Goal: Information Seeking & Learning: Learn about a topic

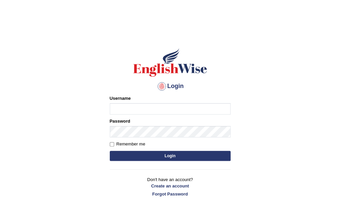
type input "Amy1976"
click at [156, 154] on button "Login" at bounding box center [170, 156] width 121 height 10
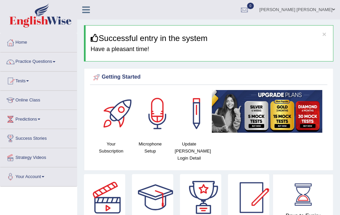
click at [55, 62] on span at bounding box center [54, 61] width 3 height 1
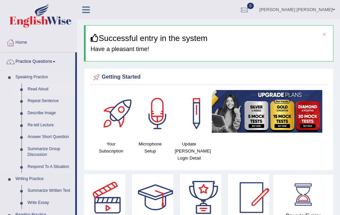
click at [38, 90] on link "Read Aloud" at bounding box center [49, 89] width 51 height 12
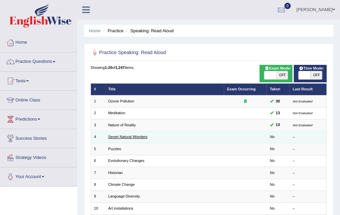
click at [111, 136] on link "Seven Natural Wonders" at bounding box center [127, 137] width 39 height 4
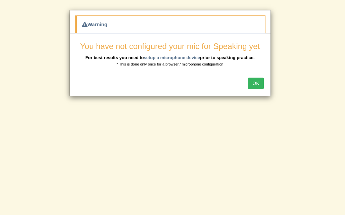
click at [258, 82] on button "OK" at bounding box center [255, 82] width 15 height 11
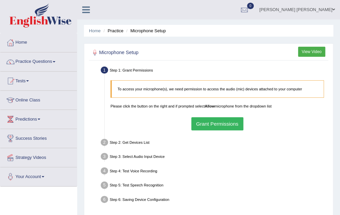
click at [221, 121] on button "Grant Permissions" at bounding box center [217, 123] width 52 height 13
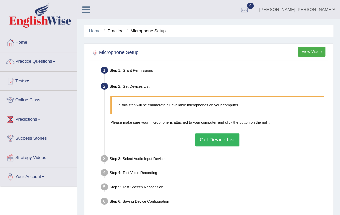
click at [212, 141] on button "Get Device List" at bounding box center [217, 139] width 45 height 13
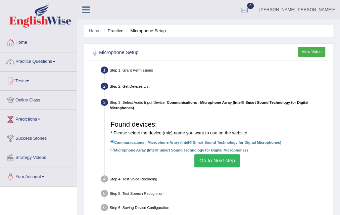
click at [213, 157] on button "Go to Next step" at bounding box center [216, 160] width 45 height 13
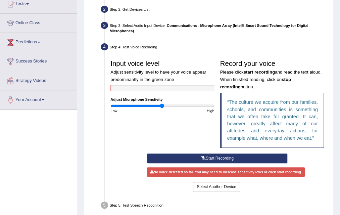
scroll to position [81, 0]
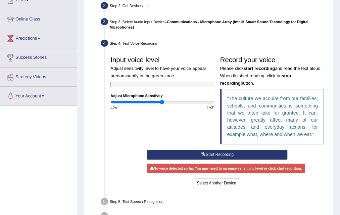
click at [205, 153] on button "Start Recording" at bounding box center [217, 155] width 140 height 10
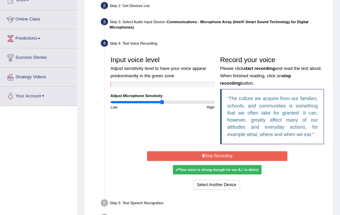
click at [205, 153] on button "Stop Recording" at bounding box center [217, 156] width 140 height 10
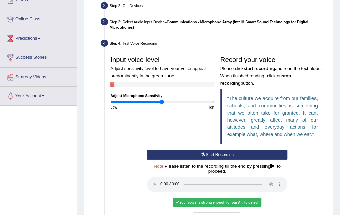
click at [205, 153] on div "Start Recording Stop Recording Note: Please listen to the recording till the en…" at bounding box center [217, 187] width 146 height 74
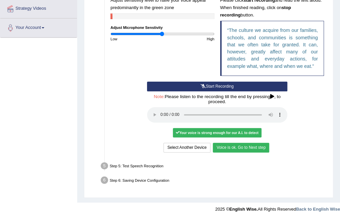
scroll to position [152, 0]
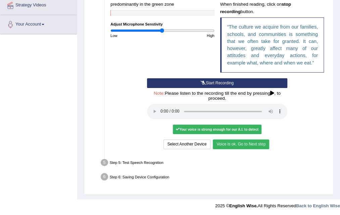
click at [256, 146] on button "Voice is ok. Go to Next step" at bounding box center [241, 144] width 56 height 10
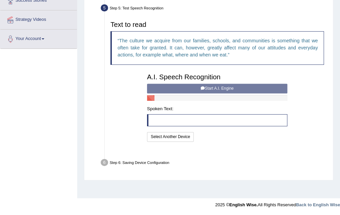
scroll to position [138, 0]
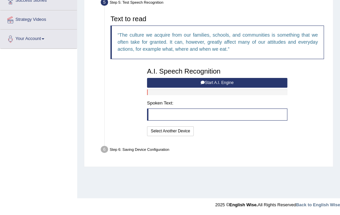
click at [198, 81] on button "Start A.I. Engine" at bounding box center [217, 83] width 140 height 10
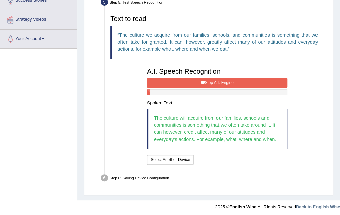
click at [198, 81] on button "Stop A.I. Engine" at bounding box center [217, 83] width 140 height 10
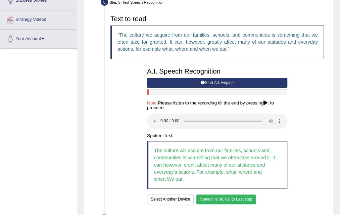
click at [241, 200] on button "Speech is ok. Go to Last step" at bounding box center [226, 199] width 60 height 10
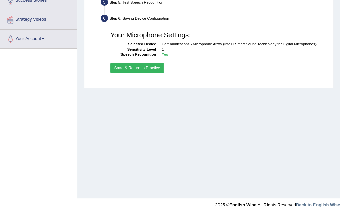
click at [124, 66] on button "Save & Return to Practice" at bounding box center [136, 68] width 53 height 10
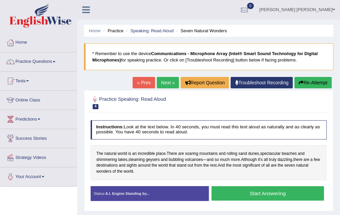
click at [250, 195] on button "Start Answering" at bounding box center [267, 193] width 112 height 14
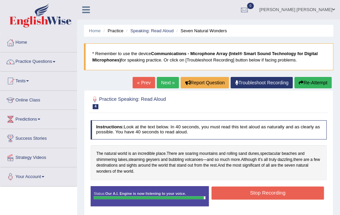
click at [250, 195] on button "Stop Recording" at bounding box center [267, 192] width 112 height 13
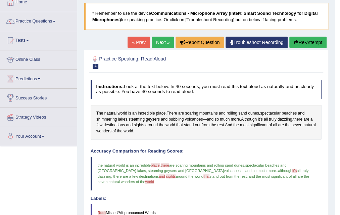
scroll to position [27, 0]
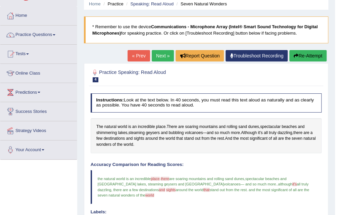
click at [307, 55] on button "Re-Attempt" at bounding box center [307, 55] width 37 height 11
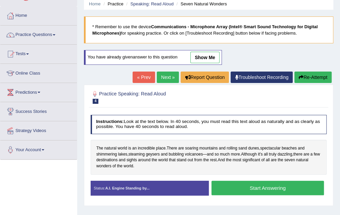
click at [266, 188] on button "Start Answering" at bounding box center [267, 187] width 112 height 14
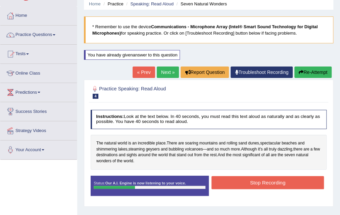
click at [308, 69] on button "Re-Attempt" at bounding box center [312, 71] width 37 height 11
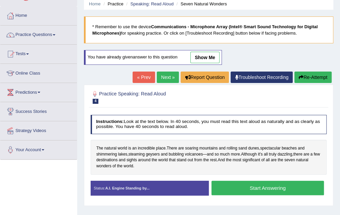
click at [287, 189] on button "Start Answering" at bounding box center [267, 187] width 112 height 14
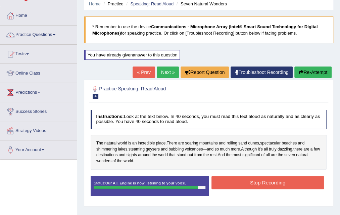
click at [269, 181] on button "Stop Recording" at bounding box center [267, 182] width 112 height 13
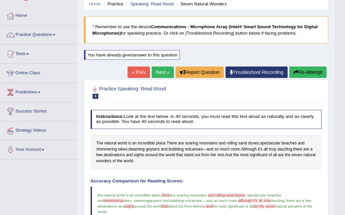
drag, startPoint x: 279, startPoint y: 39, endPoint x: 301, endPoint y: 72, distance: 39.9
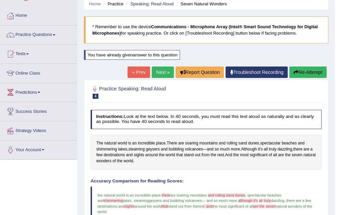
click at [301, 72] on button "Re-Attempt" at bounding box center [307, 71] width 37 height 11
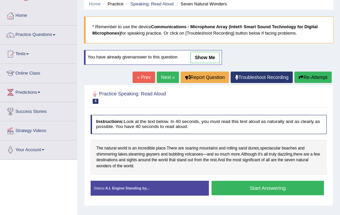
click at [264, 189] on button "Start Answering" at bounding box center [267, 187] width 112 height 14
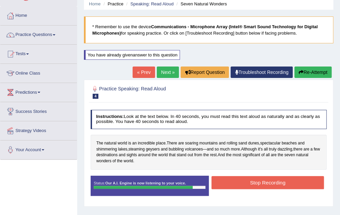
click at [264, 184] on button "Stop Recording" at bounding box center [267, 182] width 112 height 13
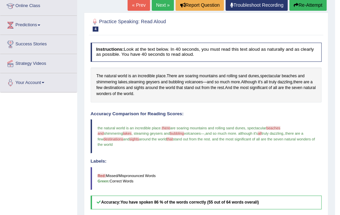
scroll to position [81, 0]
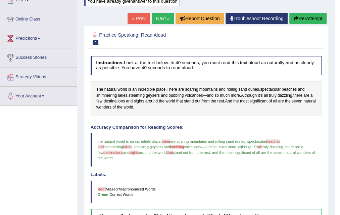
click at [308, 17] on button "Re-Attempt" at bounding box center [307, 18] width 37 height 11
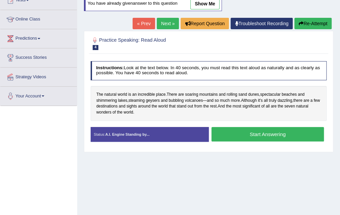
click at [286, 131] on button "Start Answering" at bounding box center [267, 134] width 112 height 14
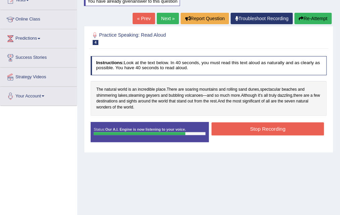
click at [286, 130] on button "Stop Recording" at bounding box center [267, 128] width 112 height 13
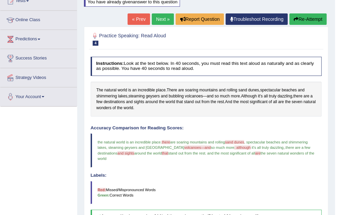
scroll to position [67, 0]
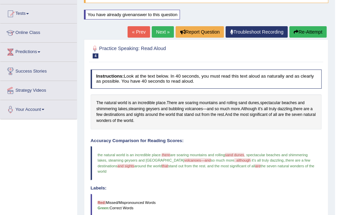
click at [313, 30] on button "Re-Attempt" at bounding box center [307, 31] width 37 height 11
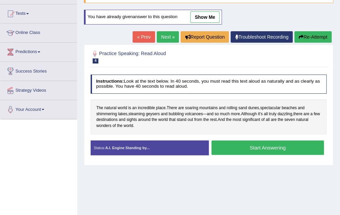
click at [272, 145] on button "Start Answering" at bounding box center [267, 147] width 112 height 14
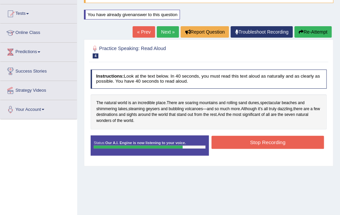
click at [272, 143] on button "Stop Recording" at bounding box center [267, 142] width 112 height 13
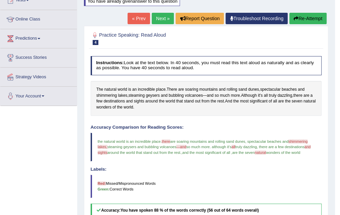
scroll to position [67, 0]
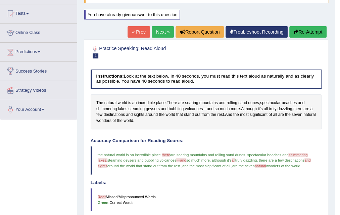
click at [23, 29] on link "Online Class" at bounding box center [38, 31] width 76 height 17
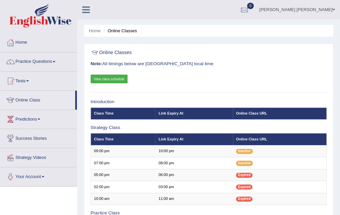
click at [55, 61] on span at bounding box center [54, 61] width 3 height 1
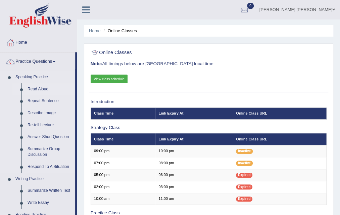
click at [42, 89] on link "Read Aloud" at bounding box center [49, 89] width 51 height 12
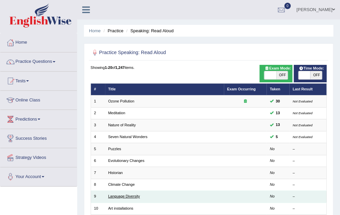
click at [119, 196] on link "Language Diversity" at bounding box center [124, 196] width 32 height 4
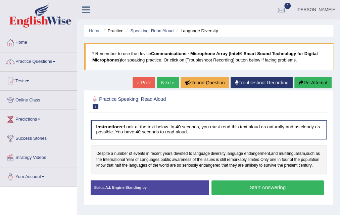
click at [119, 195] on div "Status: A.I. Engine Standing by..." at bounding box center [150, 187] width 118 height 15
click at [242, 192] on button "Start Answering" at bounding box center [267, 187] width 112 height 14
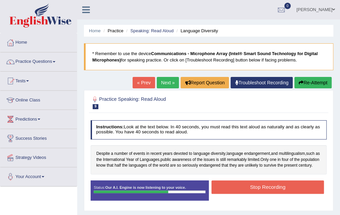
click at [313, 82] on button "Re-Attempt" at bounding box center [312, 82] width 37 height 11
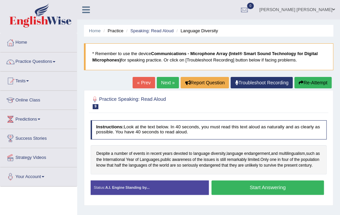
click at [261, 193] on button "Start Answering" at bounding box center [267, 187] width 112 height 14
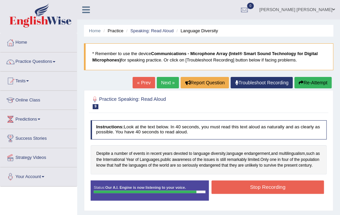
click at [261, 193] on button "Stop Recording" at bounding box center [267, 186] width 112 height 13
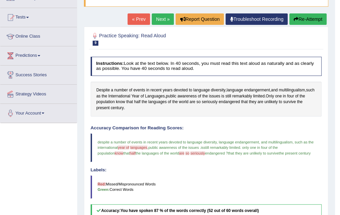
scroll to position [54, 0]
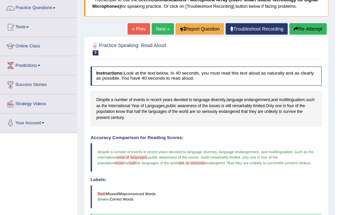
click at [307, 28] on button "Re-Attempt" at bounding box center [307, 28] width 37 height 11
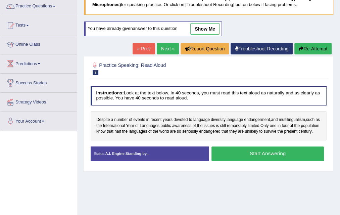
click at [274, 157] on button "Start Answering" at bounding box center [267, 153] width 112 height 14
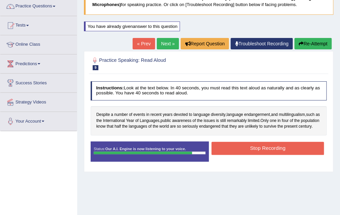
click at [287, 154] on button "Stop Recording" at bounding box center [267, 148] width 112 height 13
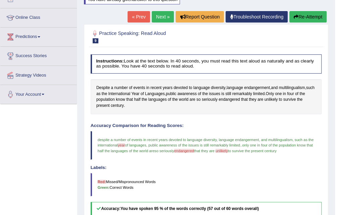
scroll to position [64, 0]
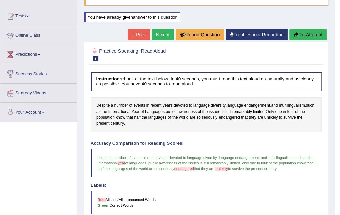
click at [297, 33] on button "Re-Attempt" at bounding box center [307, 34] width 37 height 11
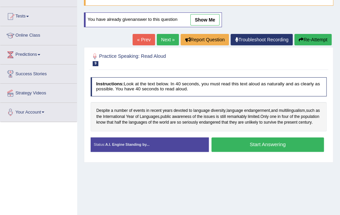
click at [284, 151] on button "Start Answering" at bounding box center [267, 144] width 112 height 14
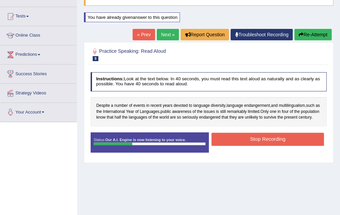
click at [313, 33] on button "Re-Attempt" at bounding box center [312, 34] width 37 height 11
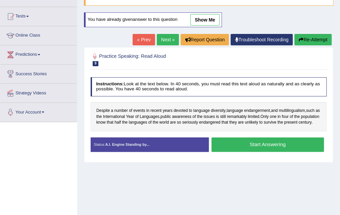
click at [269, 148] on button "Start Answering" at bounding box center [267, 144] width 112 height 14
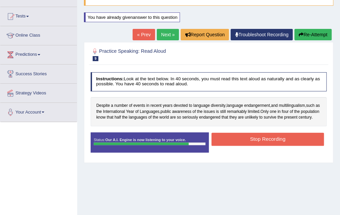
click at [269, 146] on button "Stop Recording" at bounding box center [267, 139] width 112 height 13
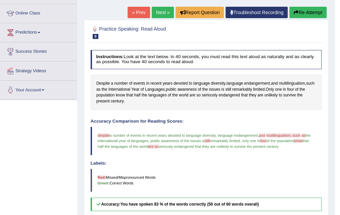
scroll to position [78, 0]
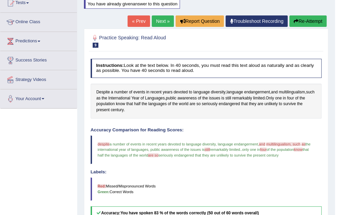
click at [303, 22] on button "Re-Attempt" at bounding box center [307, 20] width 37 height 11
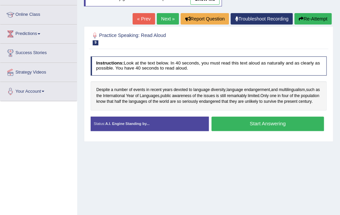
scroll to position [78, 0]
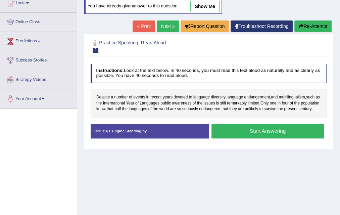
click at [259, 134] on button "Start Answering" at bounding box center [267, 131] width 112 height 14
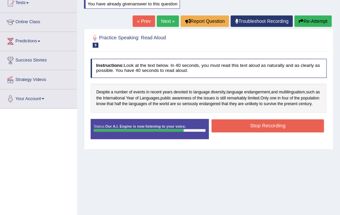
click at [313, 20] on button "Re-Attempt" at bounding box center [312, 20] width 37 height 11
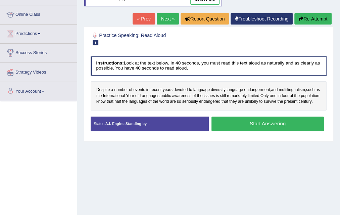
scroll to position [78, 0]
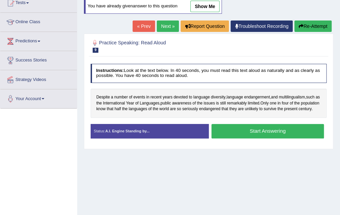
click at [268, 137] on button "Start Answering" at bounding box center [267, 131] width 112 height 14
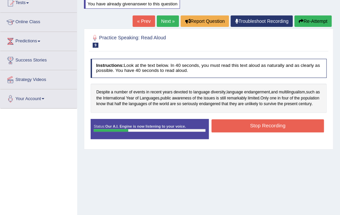
click at [259, 131] on button "Stop Recording" at bounding box center [267, 125] width 112 height 13
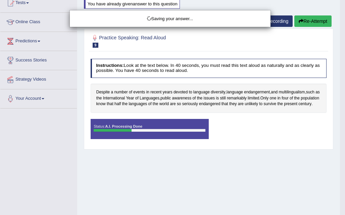
click at [307, 24] on div "Saving your answer..." at bounding box center [172, 107] width 345 height 215
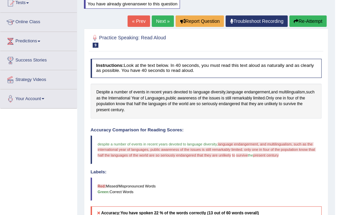
click at [307, 24] on button "Re-Attempt" at bounding box center [307, 20] width 37 height 11
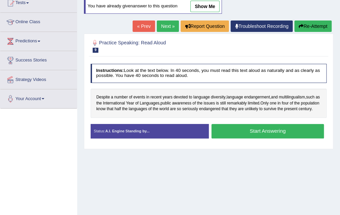
click at [264, 136] on button "Start Answering" at bounding box center [267, 131] width 112 height 14
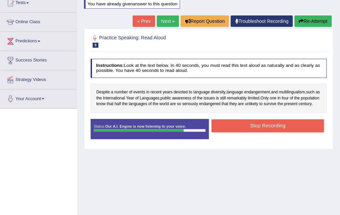
click at [264, 132] on button "Stop Recording" at bounding box center [267, 125] width 112 height 13
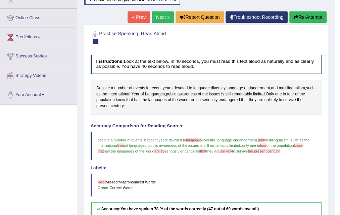
scroll to position [78, 0]
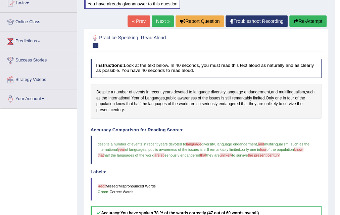
click at [310, 22] on button "Re-Attempt" at bounding box center [307, 20] width 37 height 11
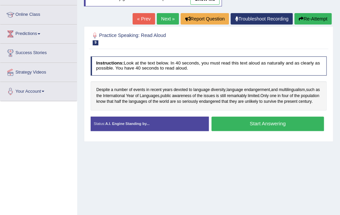
scroll to position [78, 0]
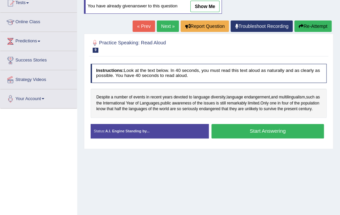
click at [273, 134] on button "Start Answering" at bounding box center [267, 131] width 112 height 14
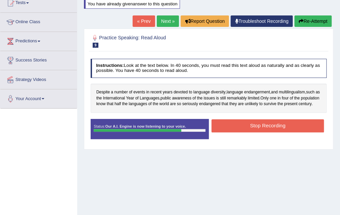
click at [273, 132] on button "Stop Recording" at bounding box center [267, 125] width 112 height 13
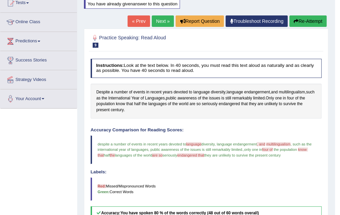
click at [311, 23] on button "Re-Attempt" at bounding box center [307, 20] width 37 height 11
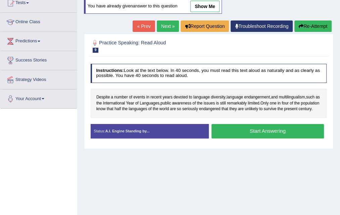
click at [272, 135] on button "Start Answering" at bounding box center [267, 131] width 112 height 14
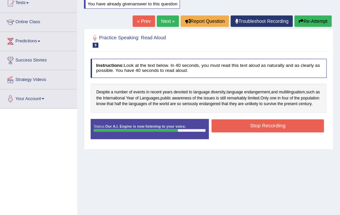
click at [314, 19] on button "Re-Attempt" at bounding box center [312, 20] width 37 height 11
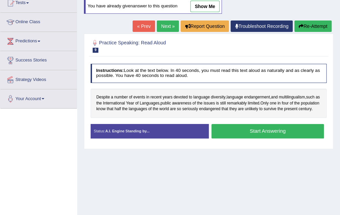
click at [272, 136] on button "Start Answering" at bounding box center [267, 131] width 112 height 14
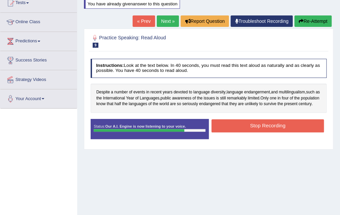
click at [303, 18] on button "Re-Attempt" at bounding box center [312, 20] width 37 height 11
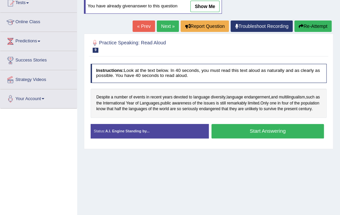
click at [257, 135] on button "Start Answering" at bounding box center [267, 131] width 112 height 14
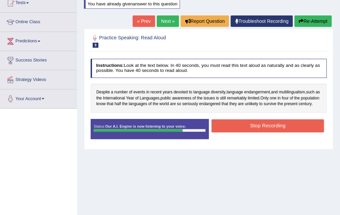
click at [257, 132] on button "Stop Recording" at bounding box center [267, 125] width 112 height 13
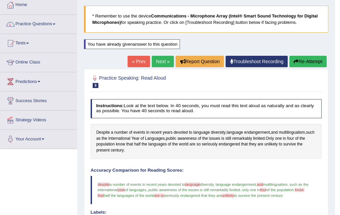
scroll to position [24, 0]
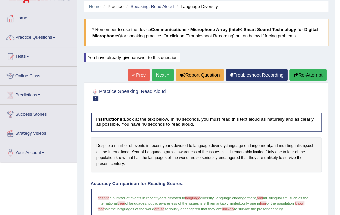
click at [57, 37] on link "Practice Questions" at bounding box center [38, 36] width 76 height 17
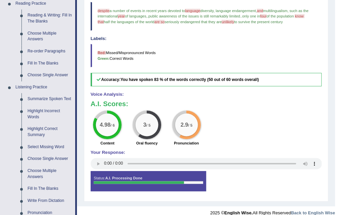
scroll to position [212, 0]
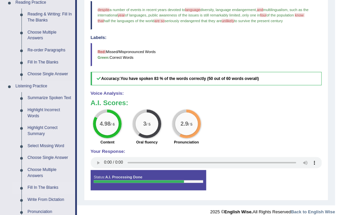
click at [35, 187] on link "Fill In The Blanks" at bounding box center [49, 187] width 51 height 12
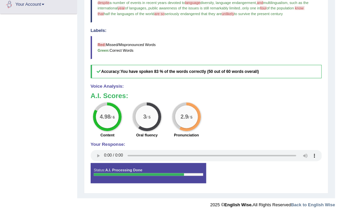
scroll to position [310, 0]
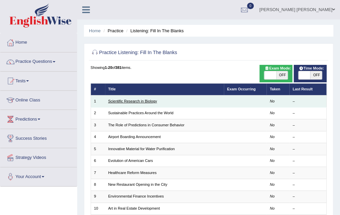
click at [135, 100] on link "Scientific Research in Biology" at bounding box center [132, 101] width 49 height 4
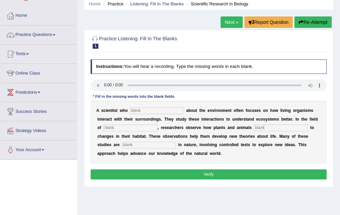
scroll to position [40, 0]
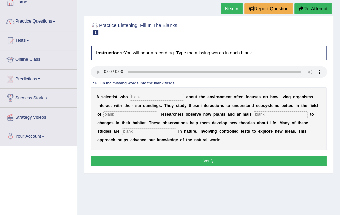
click at [208, 158] on button "Verify" at bounding box center [209, 161] width 236 height 10
click at [208, 159] on button "Verify" at bounding box center [209, 161] width 236 height 10
click at [138, 97] on input "text" at bounding box center [157, 97] width 54 height 7
type input "care"
click at [107, 111] on input "text" at bounding box center [130, 114] width 54 height 7
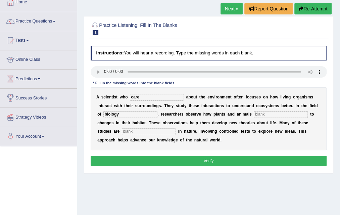
type input "biology"
click at [254, 112] on input "text" at bounding box center [281, 114] width 54 height 7
type input "respond"
click at [122, 133] on input "text" at bounding box center [149, 131] width 54 height 7
type input "experimental"
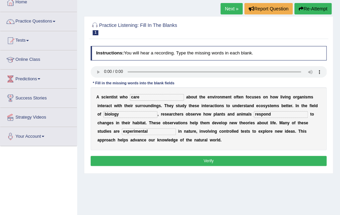
click at [207, 158] on button "Verify" at bounding box center [209, 161] width 236 height 10
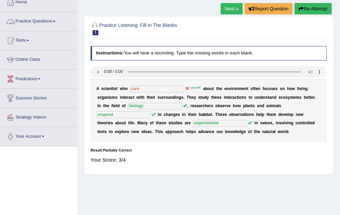
click at [38, 21] on link "Practice Questions" at bounding box center [38, 20] width 76 height 17
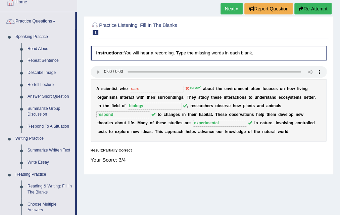
click at [143, 23] on h2 "Practice Listening: Fill In The Blanks 1 Scientific Research in Biology" at bounding box center [164, 28] width 146 height 14
click at [127, 23] on h2 "Practice Listening: Fill In The Blanks 1 Scientific Research in Biology" at bounding box center [164, 28] width 146 height 14
click at [233, 11] on link "Next »" at bounding box center [231, 8] width 22 height 11
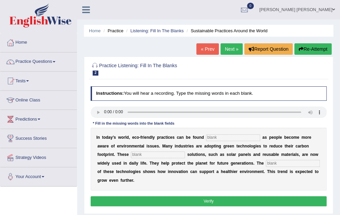
click at [266, 163] on input "text" at bounding box center [293, 163] width 54 height 7
type input "aplication"
click at [131, 156] on input "text" at bounding box center [158, 154] width 54 height 7
type input "unstable"
click at [208, 135] on input "text" at bounding box center [233, 137] width 54 height 7
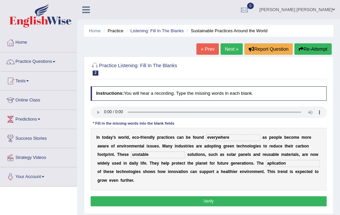
type input "everywhere"
click at [213, 196] on button "Verify" at bounding box center [209, 201] width 236 height 10
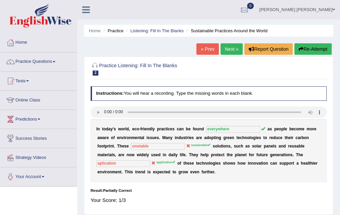
click at [228, 49] on link "Next »" at bounding box center [231, 48] width 22 height 11
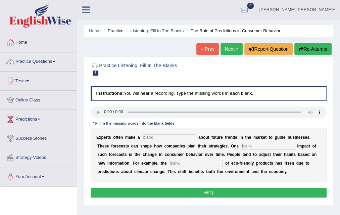
click at [154, 137] on input "text" at bounding box center [169, 137] width 54 height 7
type input "predictable"
click at [169, 163] on input "text" at bounding box center [196, 163] width 54 height 7
type input "consumption"
click at [160, 138] on input "predictable" at bounding box center [169, 137] width 54 height 7
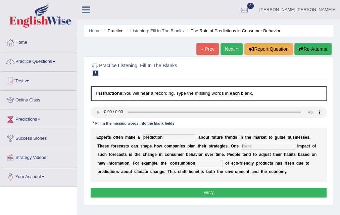
type input "prediction"
click at [241, 145] on input "text" at bounding box center [268, 146] width 54 height 7
type input "profound"
click at [209, 190] on button "Verify" at bounding box center [209, 193] width 236 height 10
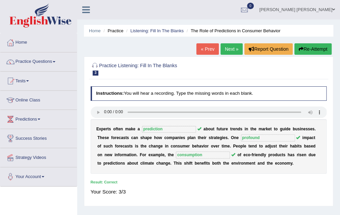
click at [228, 48] on link "Next »" at bounding box center [231, 48] width 22 height 11
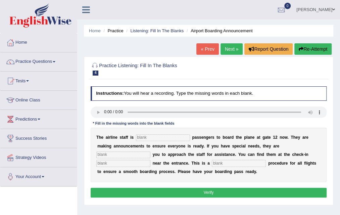
click at [145, 136] on input "text" at bounding box center [163, 137] width 54 height 7
type input "inviting"
click at [150, 151] on input "text" at bounding box center [123, 154] width 54 height 7
type input "requiring"
click at [150, 160] on input "text" at bounding box center [123, 163] width 54 height 7
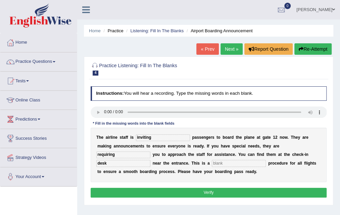
type input "desk"
click at [212, 164] on input "text" at bounding box center [239, 163] width 54 height 7
type input "regular"
click at [228, 49] on link "Next »" at bounding box center [231, 48] width 22 height 11
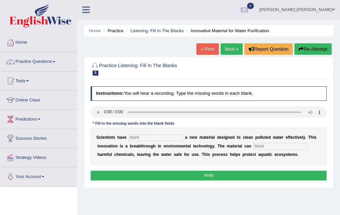
click at [142, 136] on input "text" at bounding box center [155, 137] width 54 height 7
click at [142, 136] on input "met" at bounding box center [155, 137] width 54 height 7
type input "met"
click at [253, 145] on input "text" at bounding box center [280, 146] width 54 height 7
type input "o"
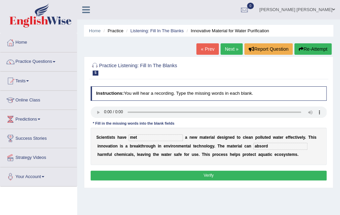
type input "absord"
click at [134, 138] on input "met" at bounding box center [155, 137] width 54 height 7
type input "m"
click at [134, 138] on input "to" at bounding box center [155, 137] width 54 height 7
type input "t"
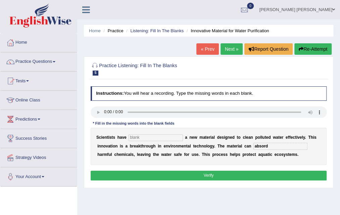
click at [136, 138] on input "text" at bounding box center [155, 137] width 54 height 7
type input "to need"
click at [207, 176] on button "Verify" at bounding box center [209, 175] width 236 height 10
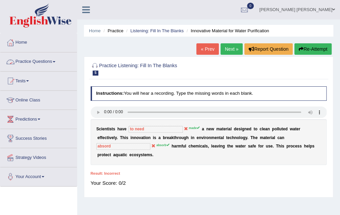
click at [52, 59] on link "Practice Questions" at bounding box center [38, 60] width 76 height 17
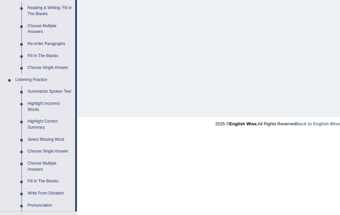
scroll to position [219, 0]
click at [46, 151] on link "Choose Single Answer" at bounding box center [49, 151] width 51 height 12
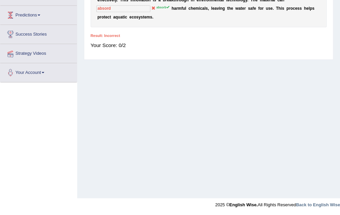
scroll to position [77, 0]
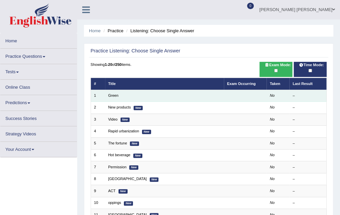
click at [134, 97] on td "Green" at bounding box center [164, 96] width 119 height 12
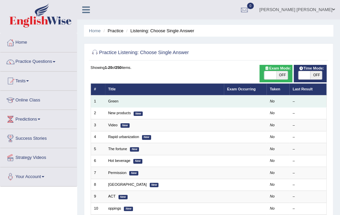
click at [134, 97] on td "Green" at bounding box center [164, 101] width 119 height 12
click at [134, 102] on td "Green" at bounding box center [164, 101] width 119 height 12
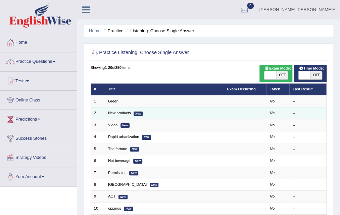
click at [131, 111] on td "New products New" at bounding box center [164, 113] width 119 height 12
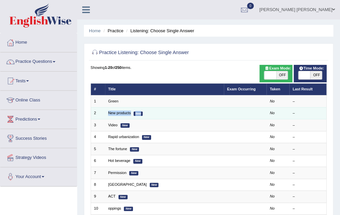
drag, startPoint x: 131, startPoint y: 111, endPoint x: 158, endPoint y: 112, distance: 26.9
click at [158, 112] on td "New products New" at bounding box center [164, 113] width 119 height 12
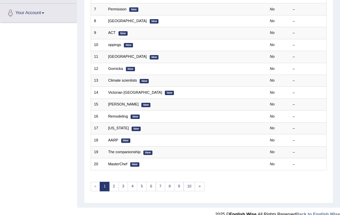
scroll to position [170, 0]
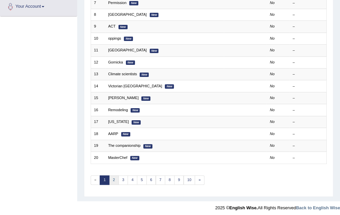
click at [111, 175] on link "2" at bounding box center [114, 179] width 10 height 9
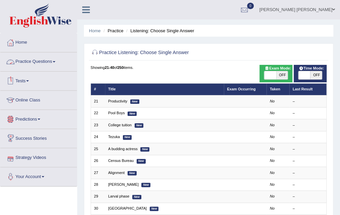
click at [55, 61] on span at bounding box center [54, 61] width 3 height 1
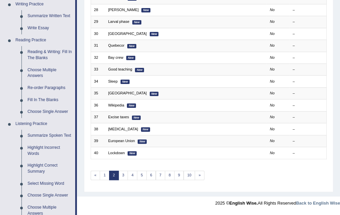
scroll to position [183, 0]
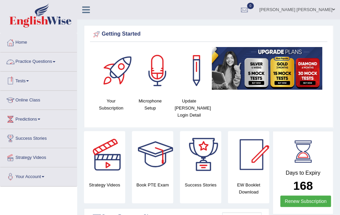
click at [55, 61] on span at bounding box center [54, 61] width 3 height 1
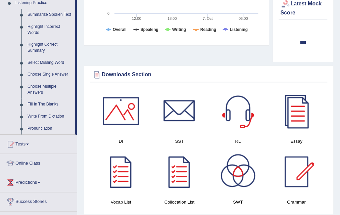
scroll to position [317, 0]
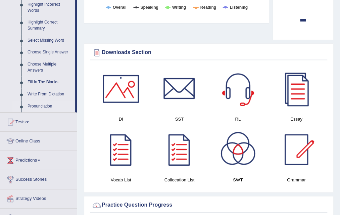
click at [38, 108] on link "Pronunciation" at bounding box center [49, 106] width 51 height 12
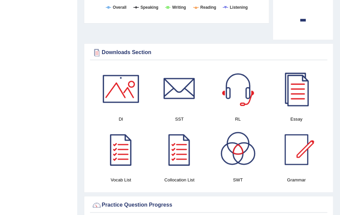
scroll to position [79, 0]
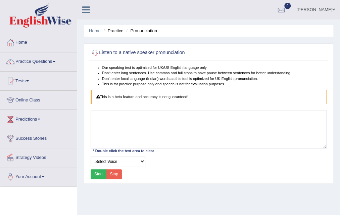
click at [94, 176] on button "Start" at bounding box center [99, 174] width 16 height 10
click at [57, 63] on link "Practice Questions" at bounding box center [38, 60] width 76 height 17
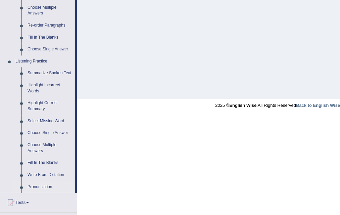
scroll to position [250, 0]
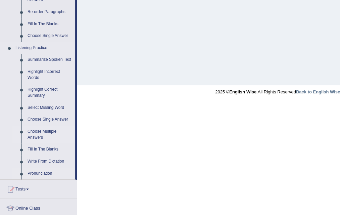
click at [39, 132] on link "Choose Multiple Answers" at bounding box center [49, 134] width 51 height 18
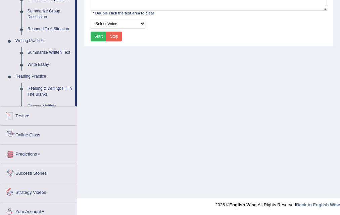
scroll to position [318, 0]
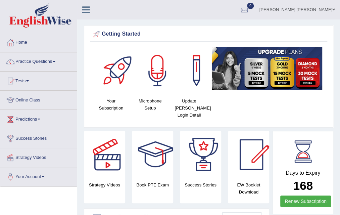
click at [45, 54] on link "Practice Questions" at bounding box center [38, 60] width 76 height 17
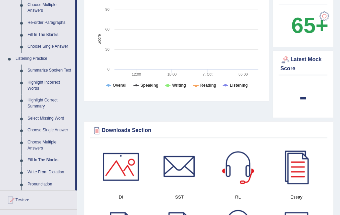
scroll to position [241, 0]
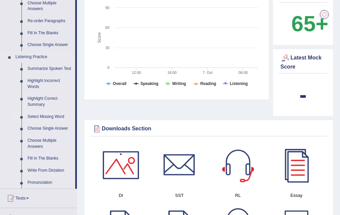
click at [37, 115] on link "Select Missing Word" at bounding box center [49, 117] width 51 height 12
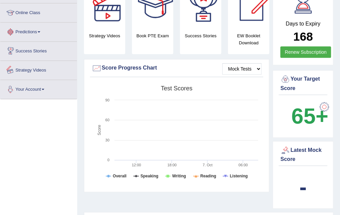
scroll to position [225, 0]
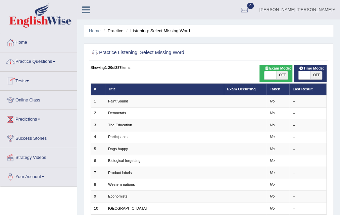
click at [55, 62] on span at bounding box center [54, 61] width 3 height 1
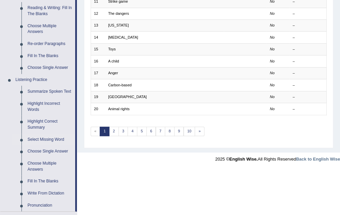
scroll to position [228, 0]
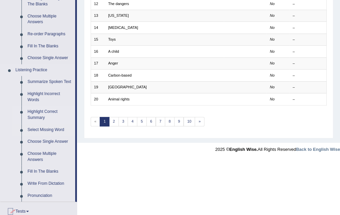
click at [31, 111] on link "Highlight Correct Summary" at bounding box center [49, 115] width 51 height 18
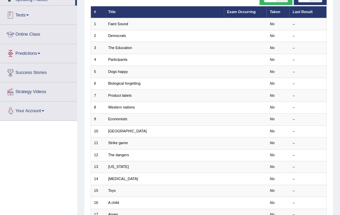
scroll to position [170, 0]
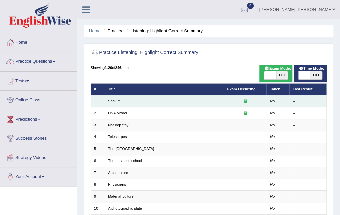
click at [115, 103] on td "Sodium" at bounding box center [164, 101] width 119 height 12
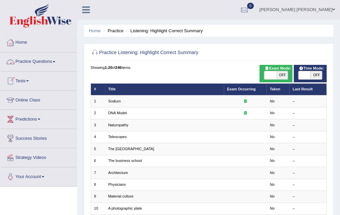
click at [56, 60] on link "Practice Questions" at bounding box center [38, 60] width 76 height 17
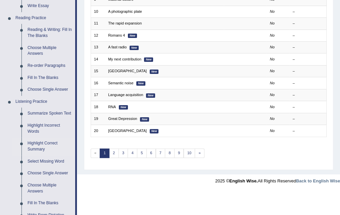
scroll to position [237, 0]
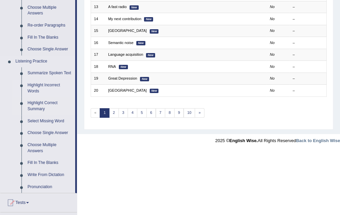
click at [38, 84] on link "Highlight Incorrect Words" at bounding box center [49, 88] width 51 height 18
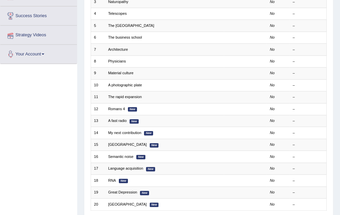
scroll to position [170, 0]
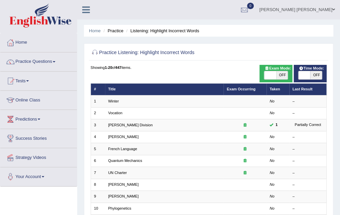
click at [57, 59] on link "Practice Questions" at bounding box center [38, 60] width 76 height 17
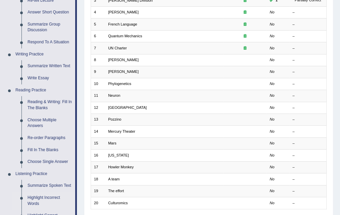
scroll to position [134, 0]
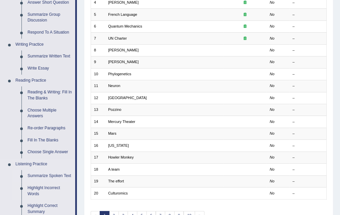
click at [55, 176] on link "Summarize Spoken Text" at bounding box center [49, 176] width 51 height 12
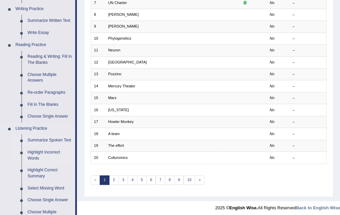
scroll to position [324, 0]
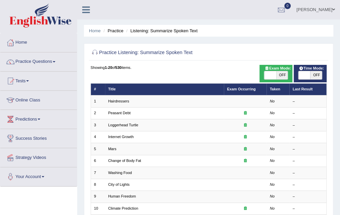
click at [42, 61] on link "Practice Questions" at bounding box center [38, 60] width 76 height 17
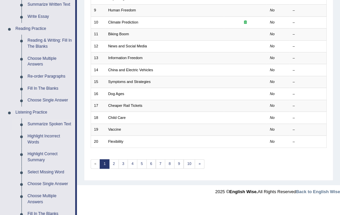
scroll to position [188, 0]
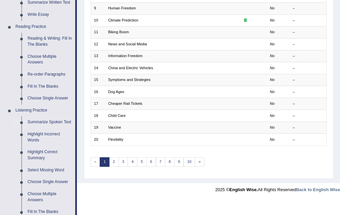
click at [97, 191] on footer "2025 © English Wise. All Rights Reserved Back to English Wise" at bounding box center [170, 191] width 340 height 17
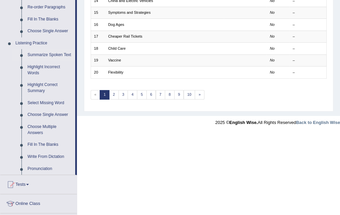
scroll to position [268, 0]
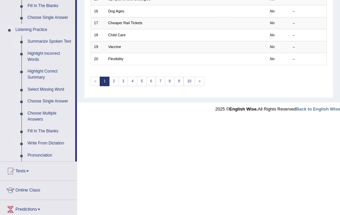
click at [37, 143] on link "Write From Dictation" at bounding box center [49, 143] width 51 height 12
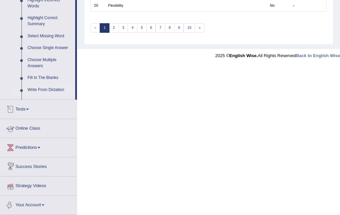
scroll to position [305, 0]
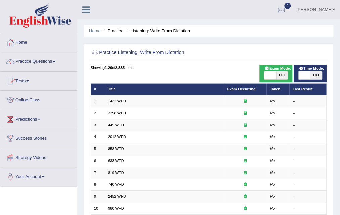
click at [57, 61] on link "Practice Questions" at bounding box center [38, 60] width 76 height 17
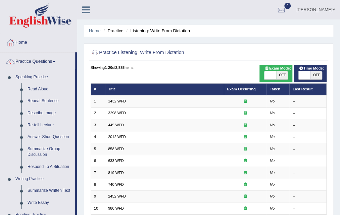
click at [339, 211] on div "Home Practice Listening: Write From Dictation Practice Listening: Write From Di…" at bounding box center [208, 185] width 263 height 371
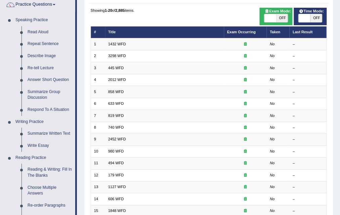
scroll to position [56, 0]
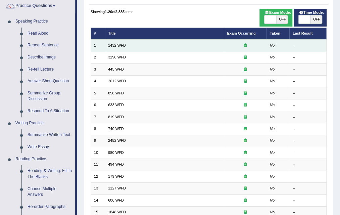
click at [207, 48] on td "1432 WFD" at bounding box center [164, 46] width 119 height 12
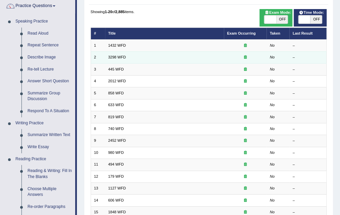
click at [203, 56] on td "3298 WFD" at bounding box center [164, 57] width 119 height 12
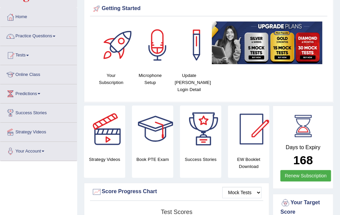
scroll to position [25, 0]
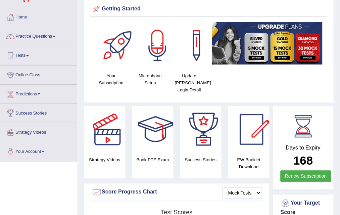
click at [157, 48] on div at bounding box center [157, 45] width 47 height 47
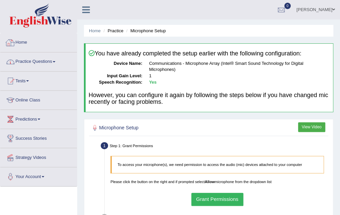
click at [63, 43] on link "Home" at bounding box center [38, 41] width 76 height 17
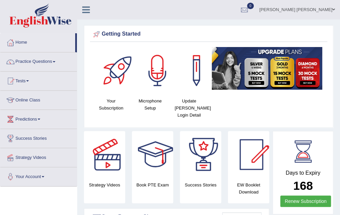
click at [58, 61] on link "Practice Questions" at bounding box center [38, 60] width 76 height 17
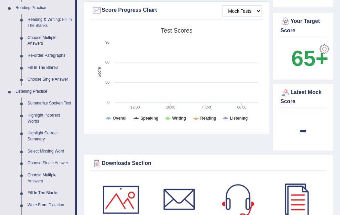
scroll to position [215, 0]
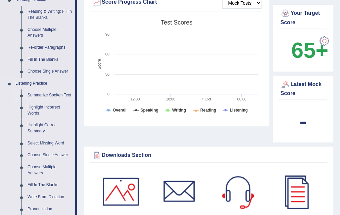
click at [42, 94] on link "Summarize Spoken Text" at bounding box center [49, 95] width 51 height 12
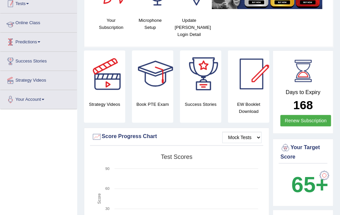
scroll to position [73, 0]
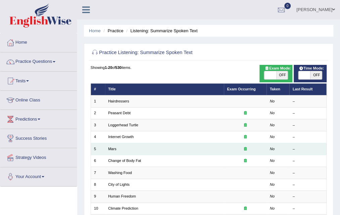
click at [119, 147] on td "Mars" at bounding box center [164, 149] width 119 height 12
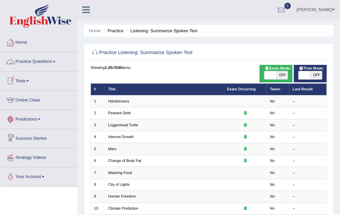
click at [58, 60] on link "Practice Questions" at bounding box center [38, 60] width 76 height 17
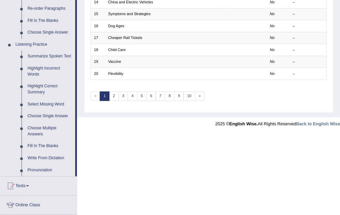
scroll to position [268, 0]
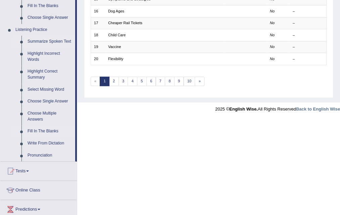
click at [46, 130] on link "Fill In The Blanks" at bounding box center [49, 131] width 51 height 12
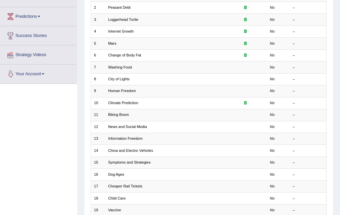
scroll to position [170, 0]
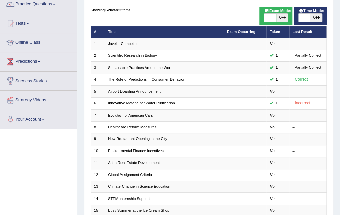
scroll to position [67, 0]
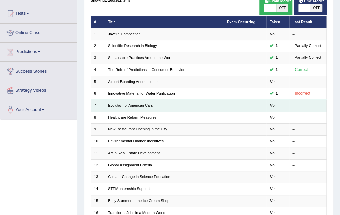
click at [268, 107] on td "No" at bounding box center [277, 106] width 23 height 12
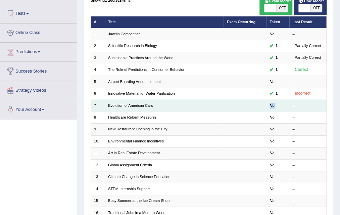
click at [268, 107] on td "No" at bounding box center [277, 106] width 23 height 12
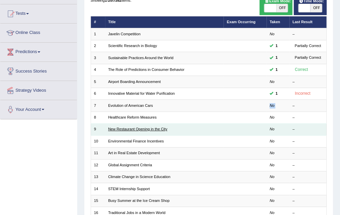
click at [123, 128] on link "New Restaurant Opening in the City" at bounding box center [137, 129] width 59 height 4
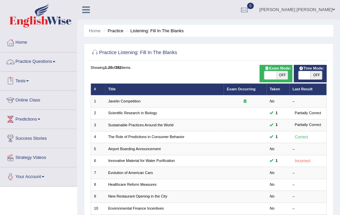
click at [58, 63] on link "Practice Questions" at bounding box center [38, 60] width 76 height 17
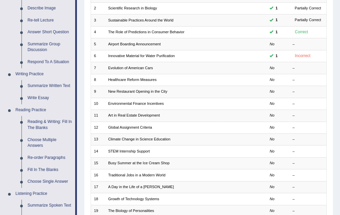
scroll to position [107, 0]
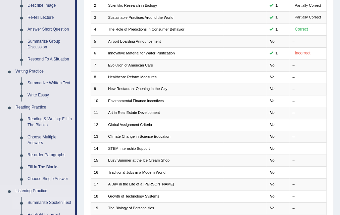
click at [48, 202] on link "Summarize Spoken Text" at bounding box center [49, 203] width 51 height 12
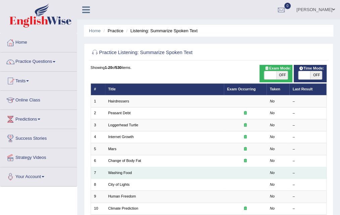
click at [264, 174] on td at bounding box center [245, 173] width 43 height 12
click at [121, 173] on link "Washing Food" at bounding box center [120, 172] width 24 height 4
